Goal: Information Seeking & Learning: Understand process/instructions

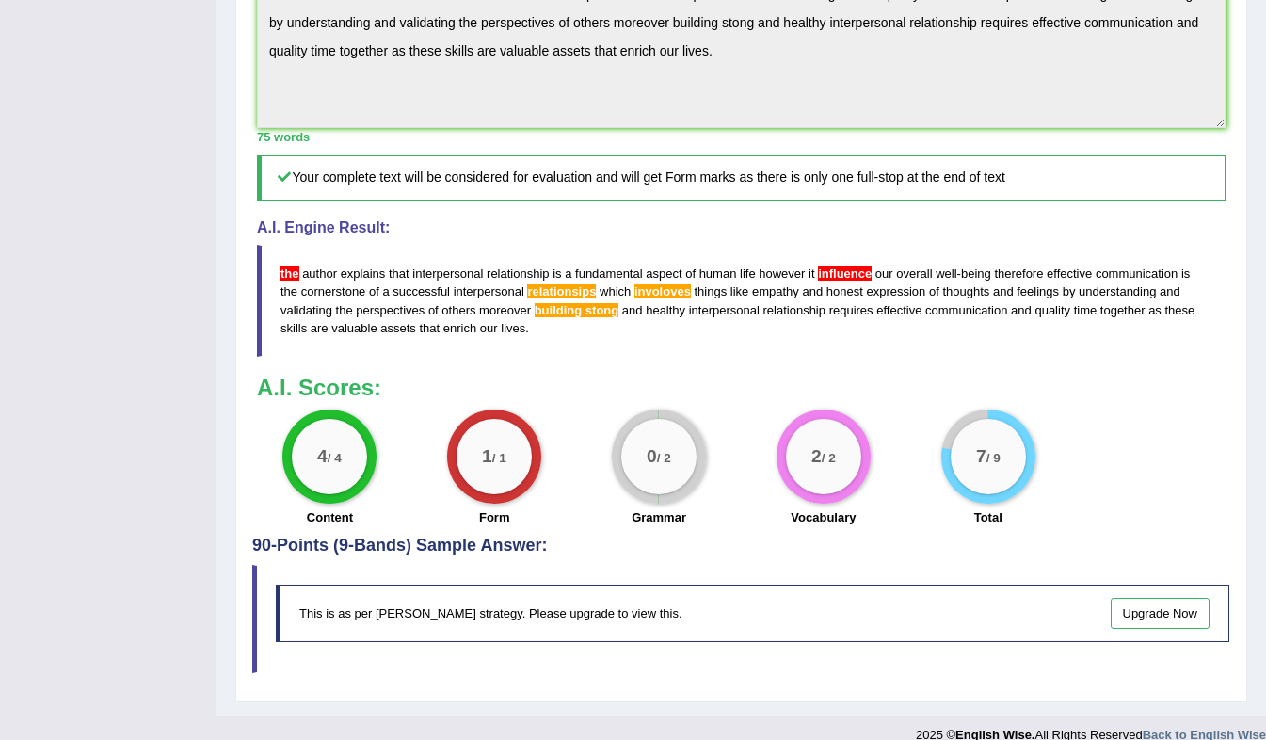
scroll to position [743, 0]
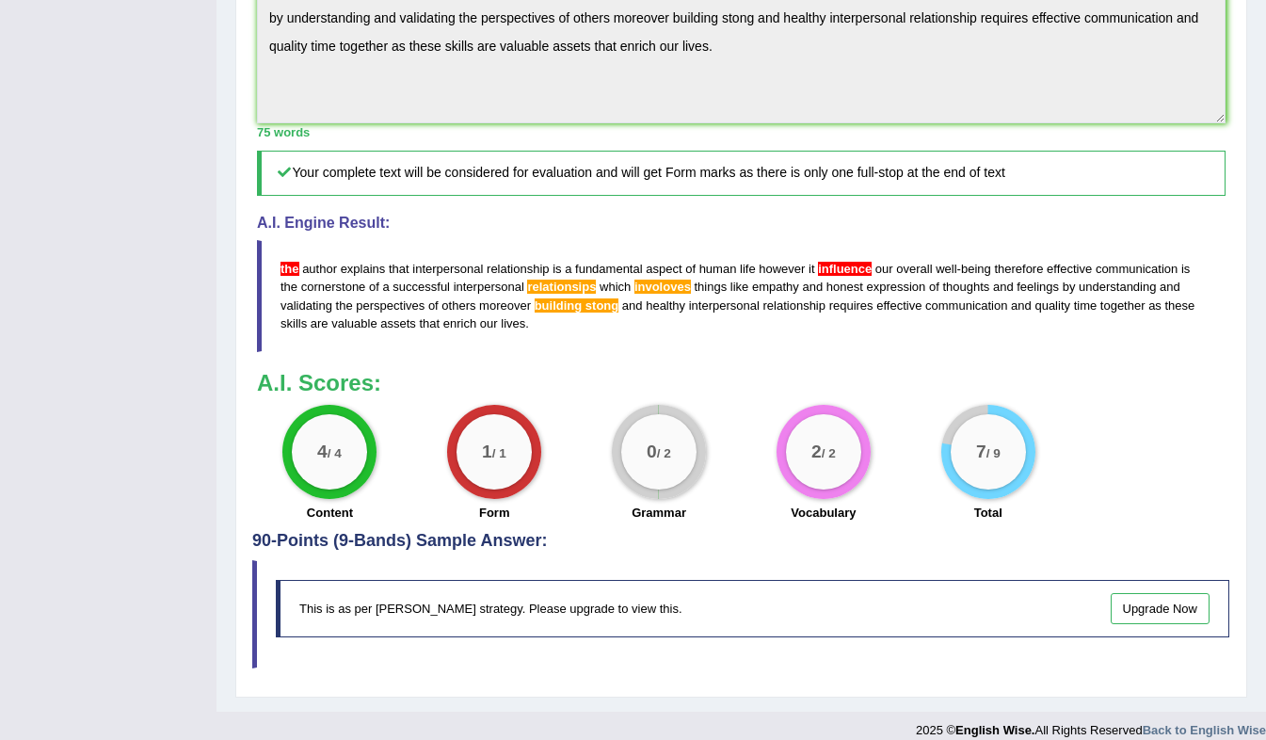
click at [286, 276] on span "the" at bounding box center [289, 269] width 19 height 14
click at [847, 276] on span "influence" at bounding box center [845, 269] width 54 height 14
click at [650, 294] on span "involoves" at bounding box center [662, 286] width 56 height 14
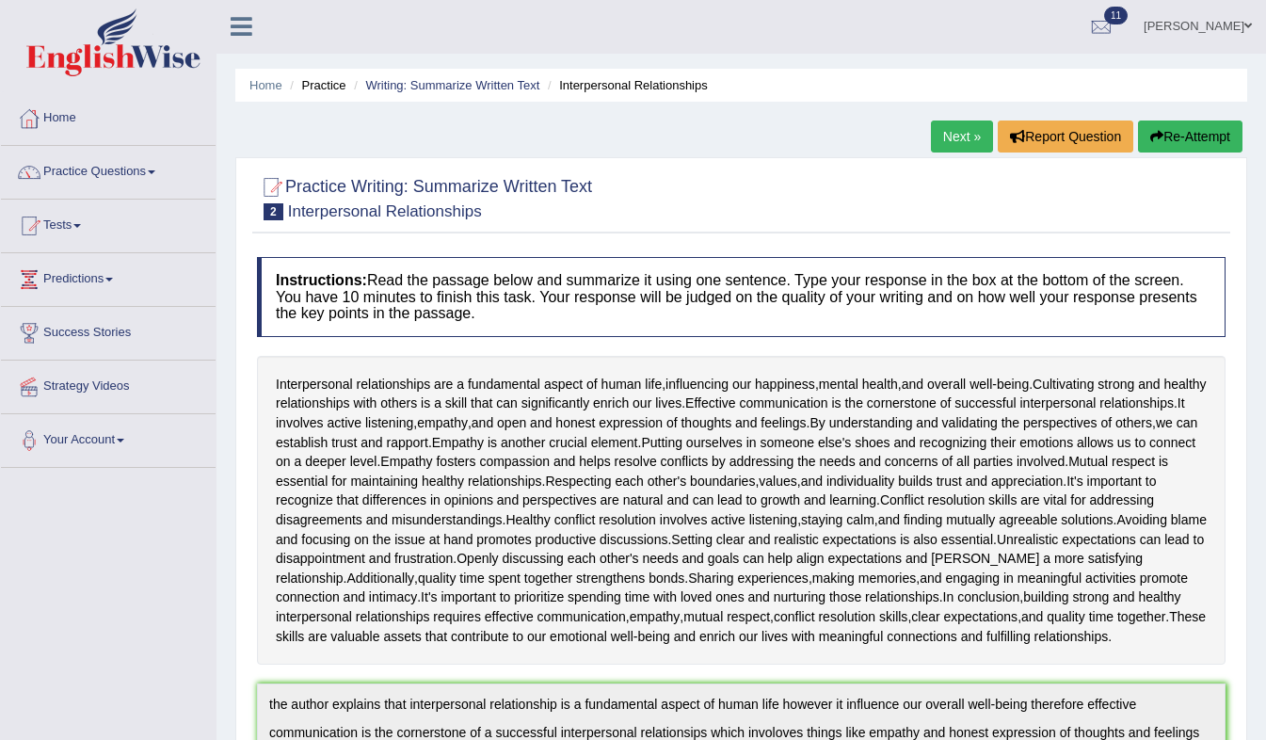
scroll to position [0, 0]
click at [89, 227] on link "Tests" at bounding box center [108, 223] width 215 height 47
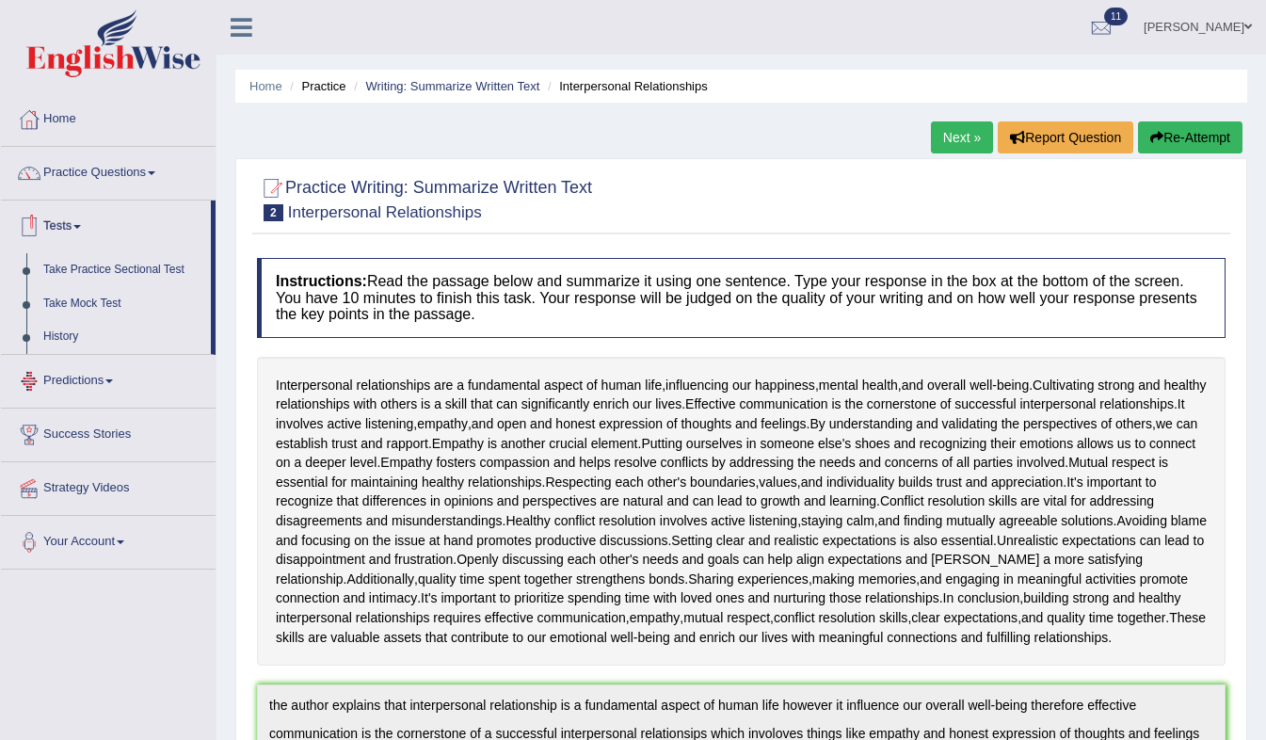
click at [89, 226] on link "Tests" at bounding box center [106, 223] width 210 height 47
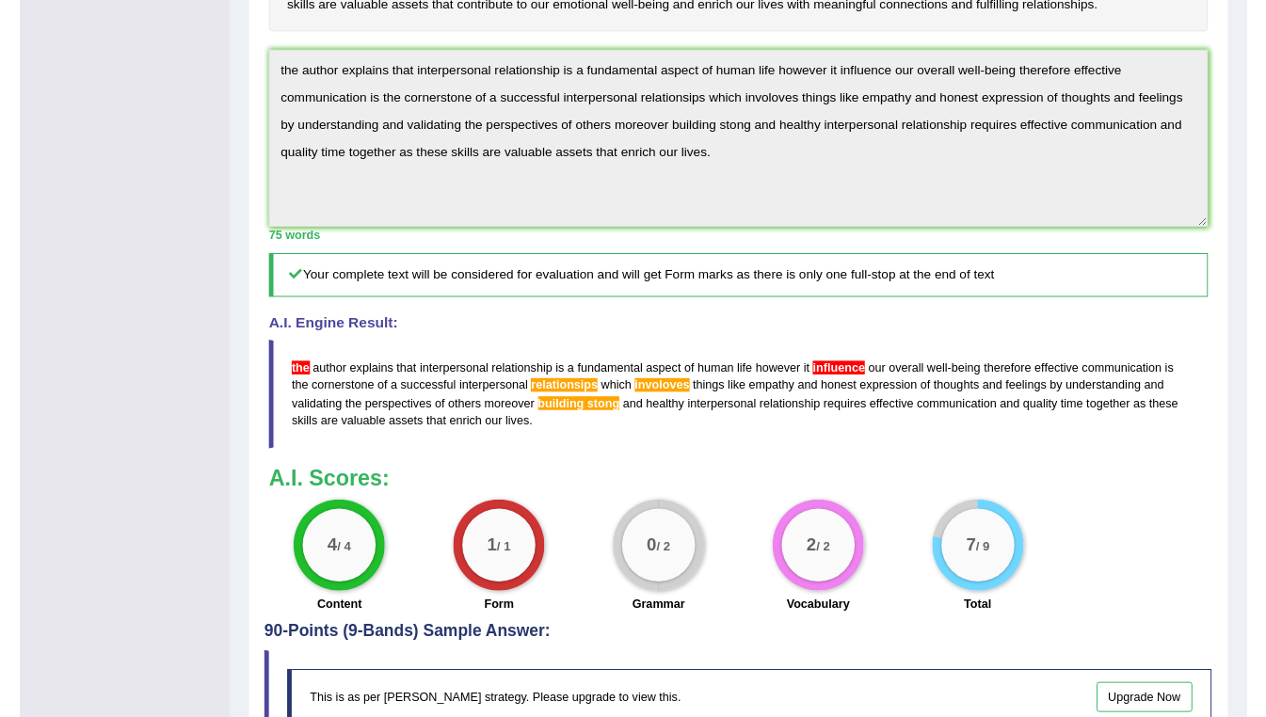
scroll to position [645, 0]
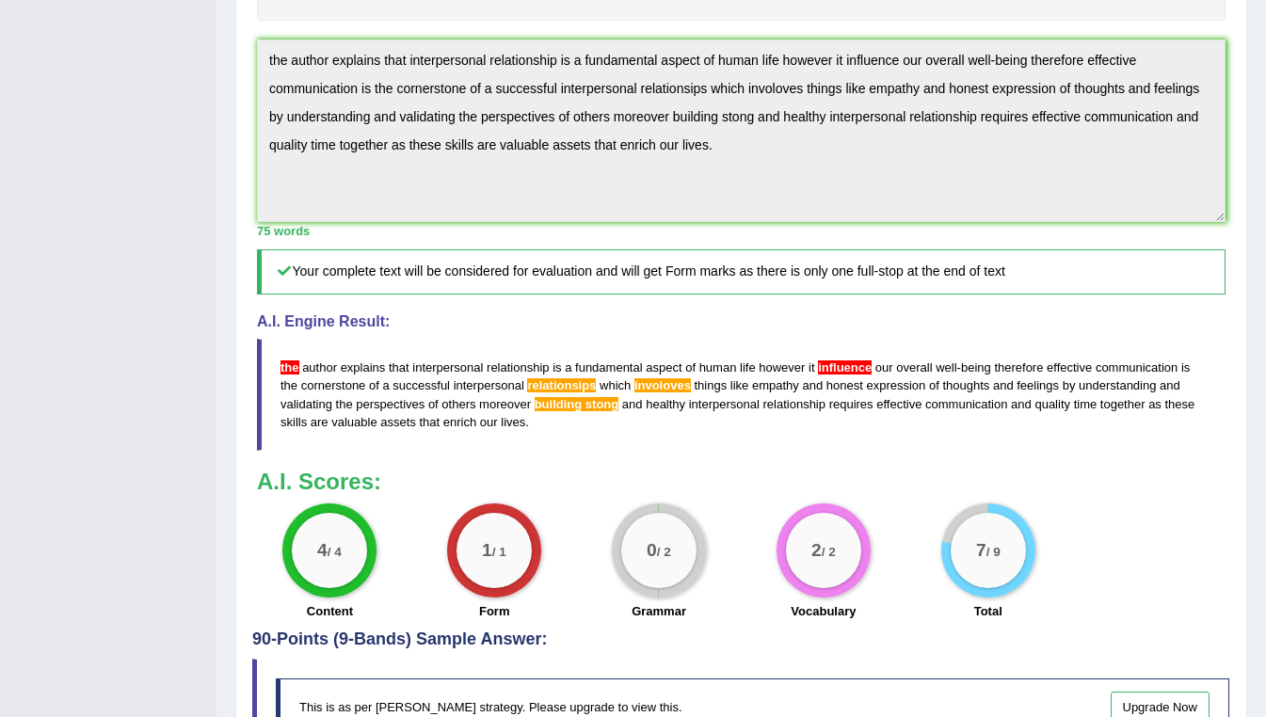
click at [640, 359] on blockquote "the author explains that interpersonal relationship is a fundamental aspect of …" at bounding box center [741, 394] width 968 height 111
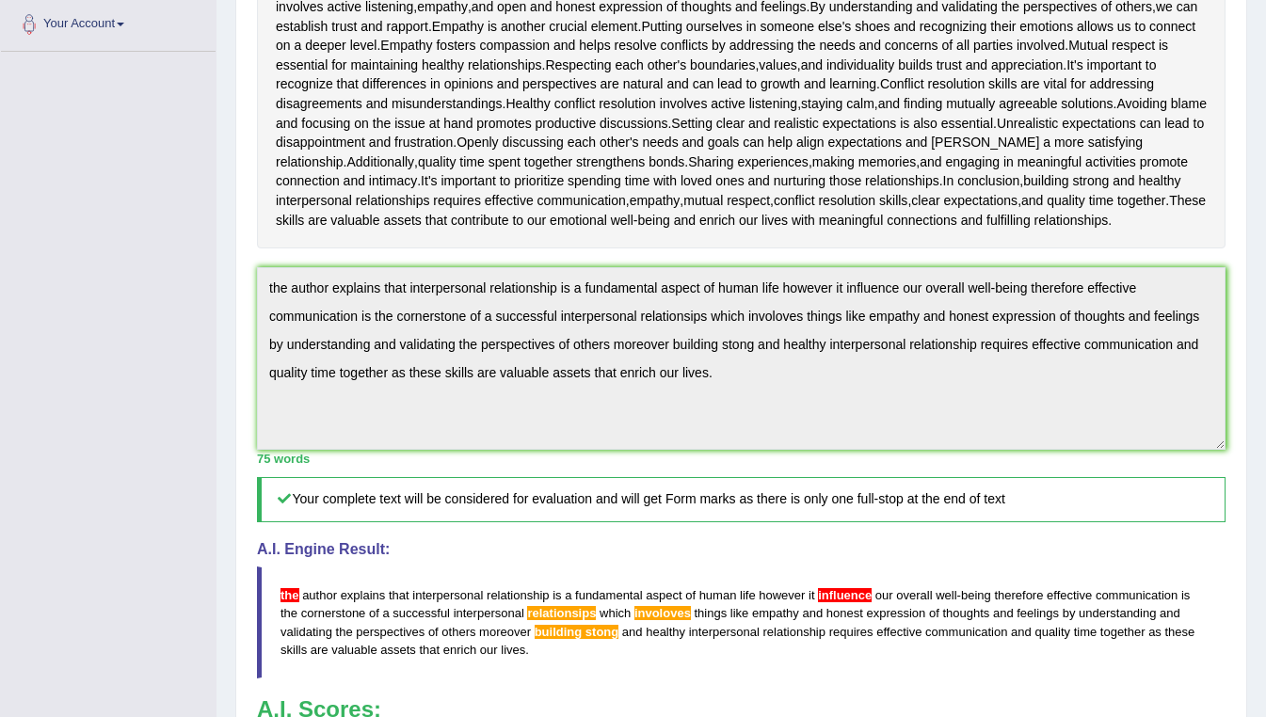
scroll to position [244, 0]
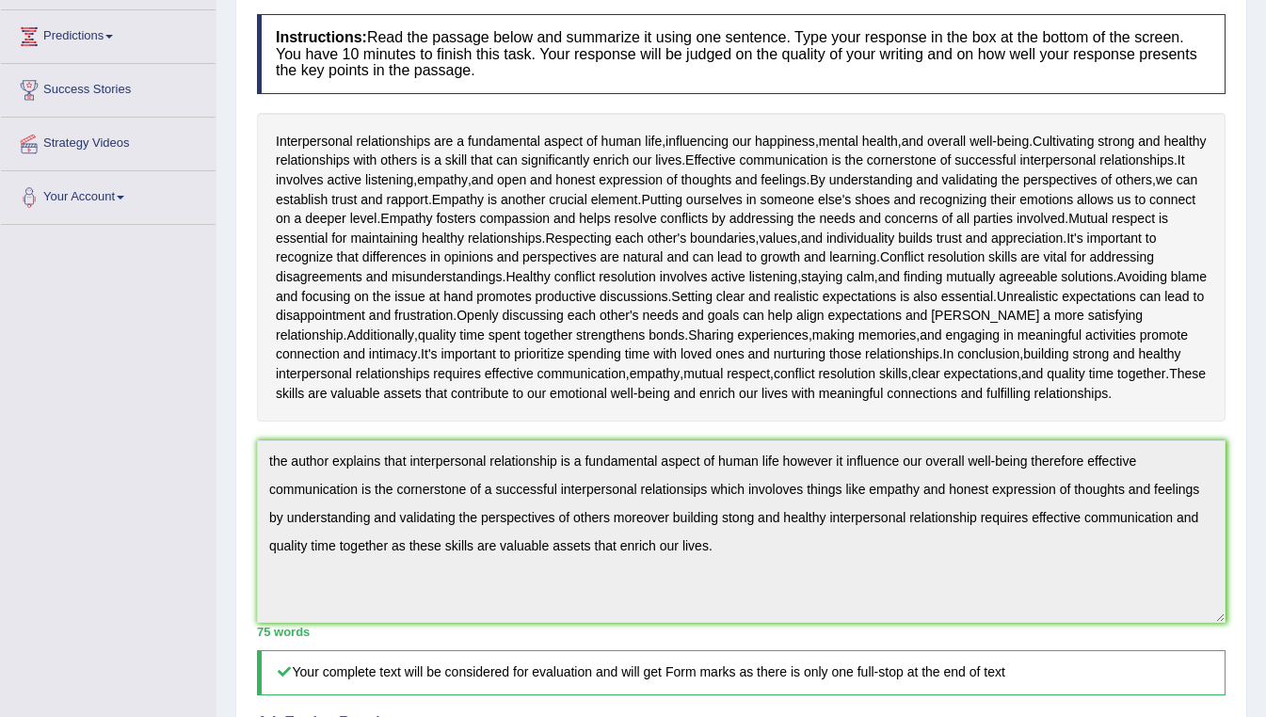
drag, startPoint x: 1246, startPoint y: 132, endPoint x: 1247, endPoint y: 66, distance: 65.9
click at [1247, 66] on div "Home Practice Writing: Summarize Written Text Interpersonal Relationships Next …" at bounding box center [740, 483] width 1049 height 1455
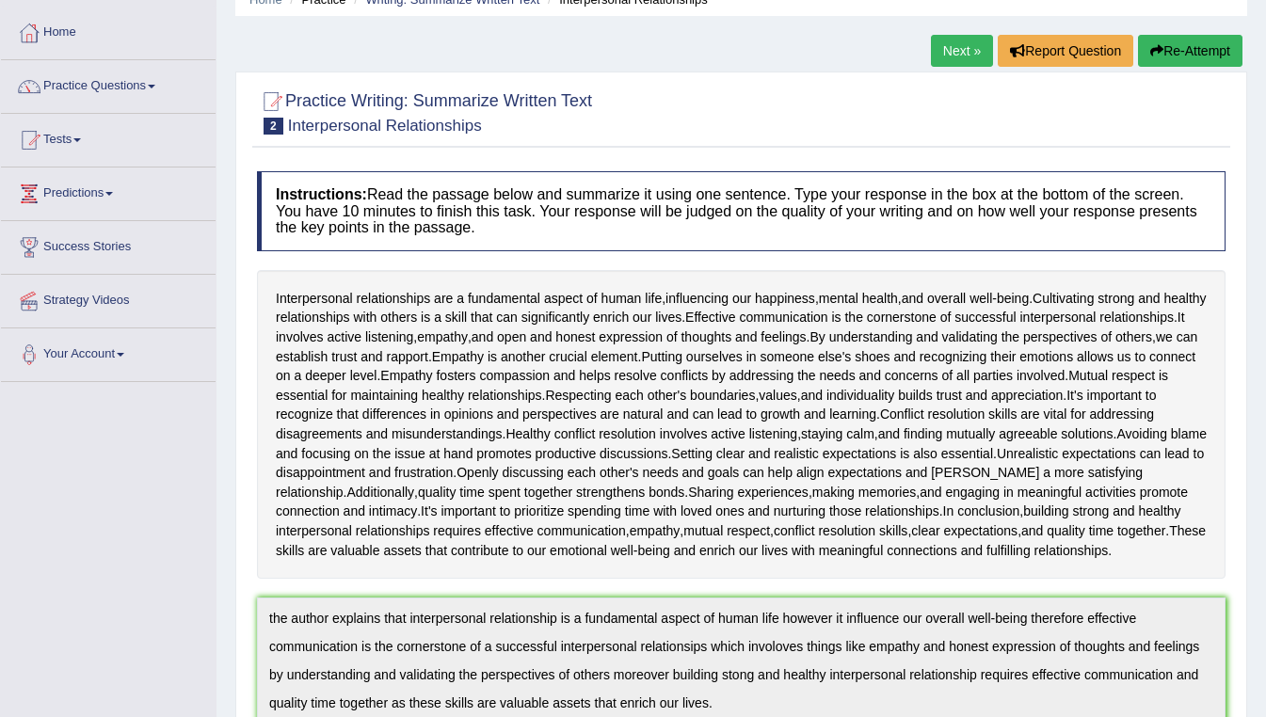
scroll to position [88, 0]
